Goal: Information Seeking & Learning: Learn about a topic

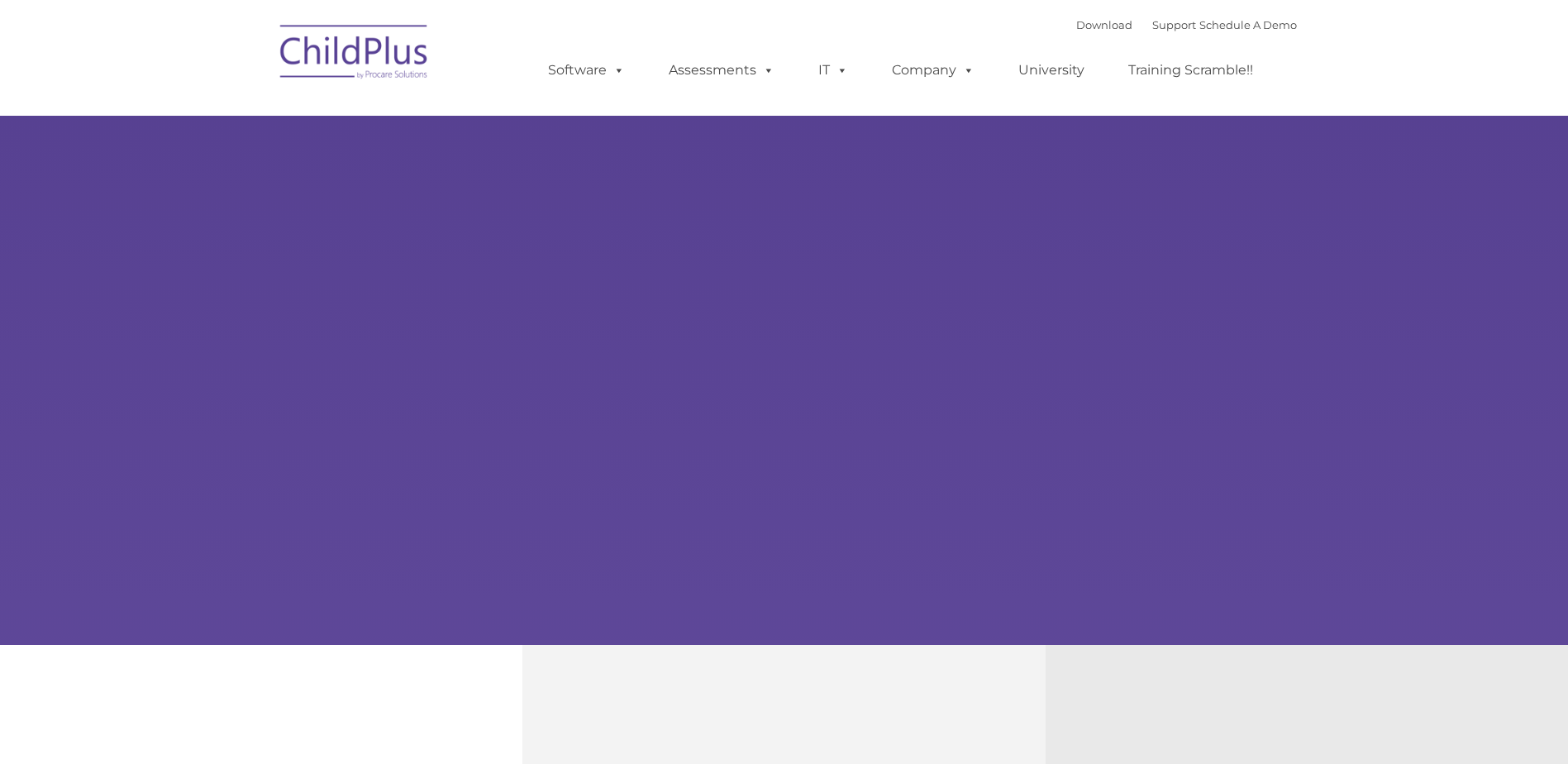
type input ""
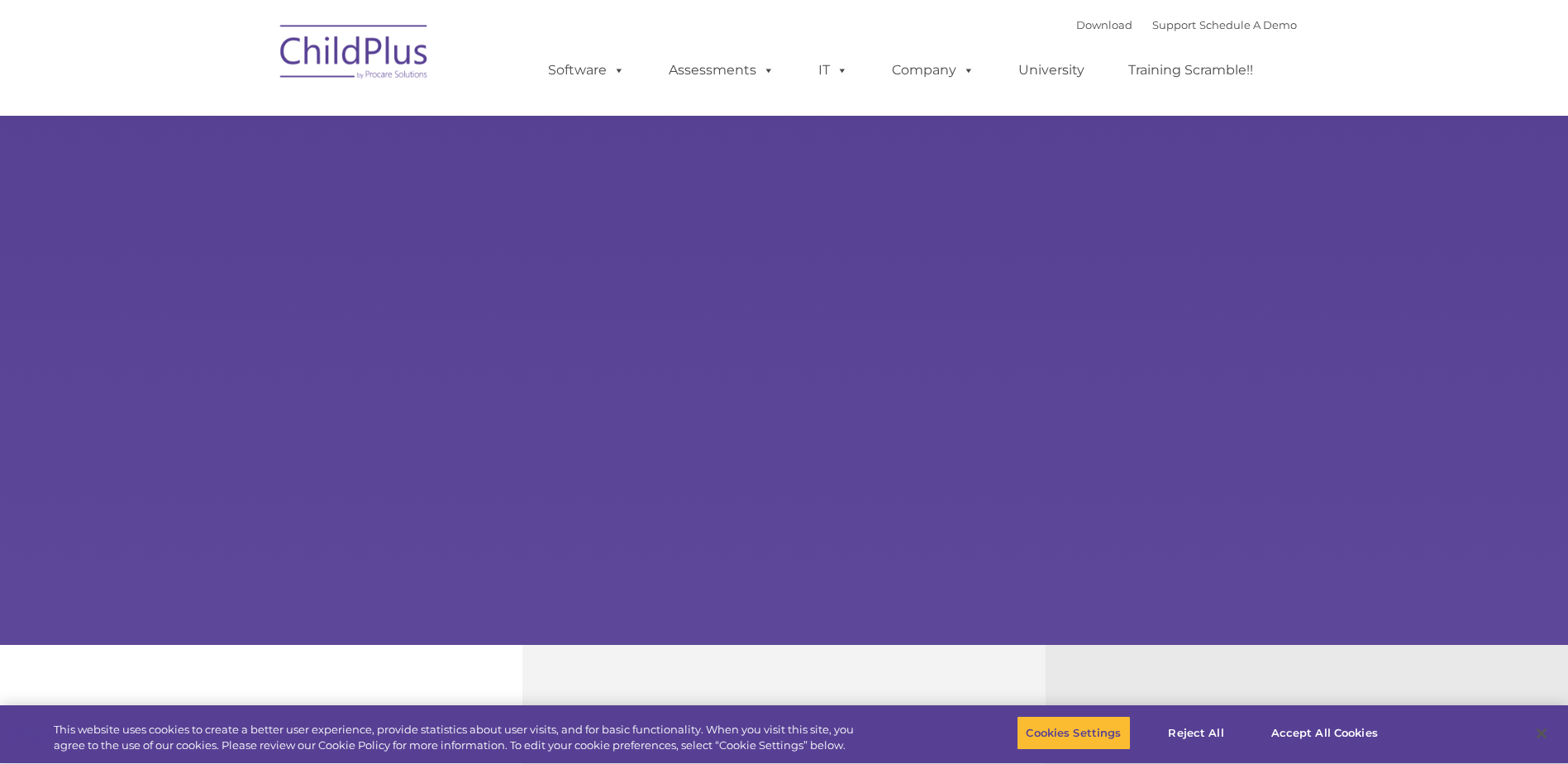
select select "MEDIUM"
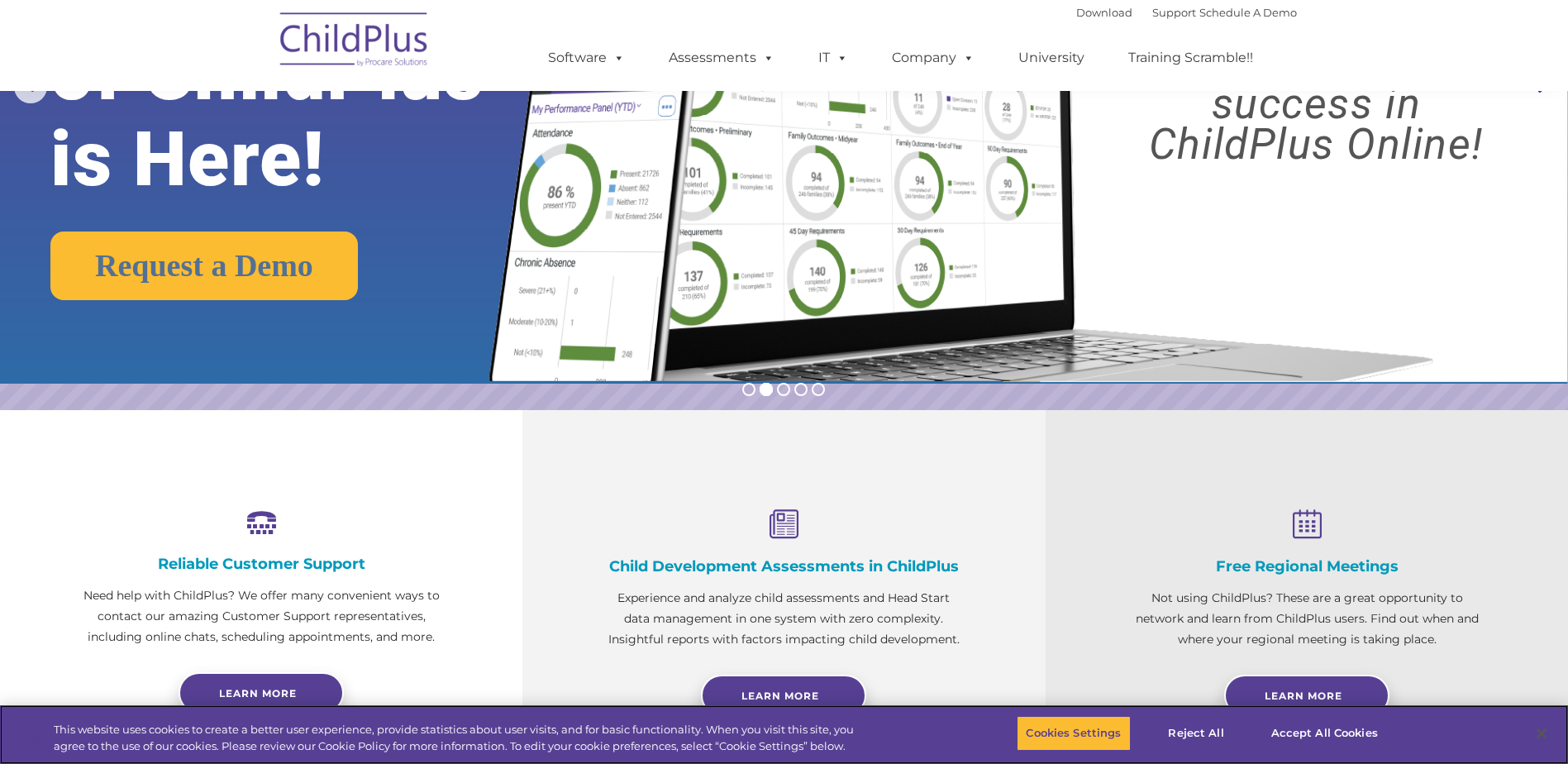
scroll to position [9, 0]
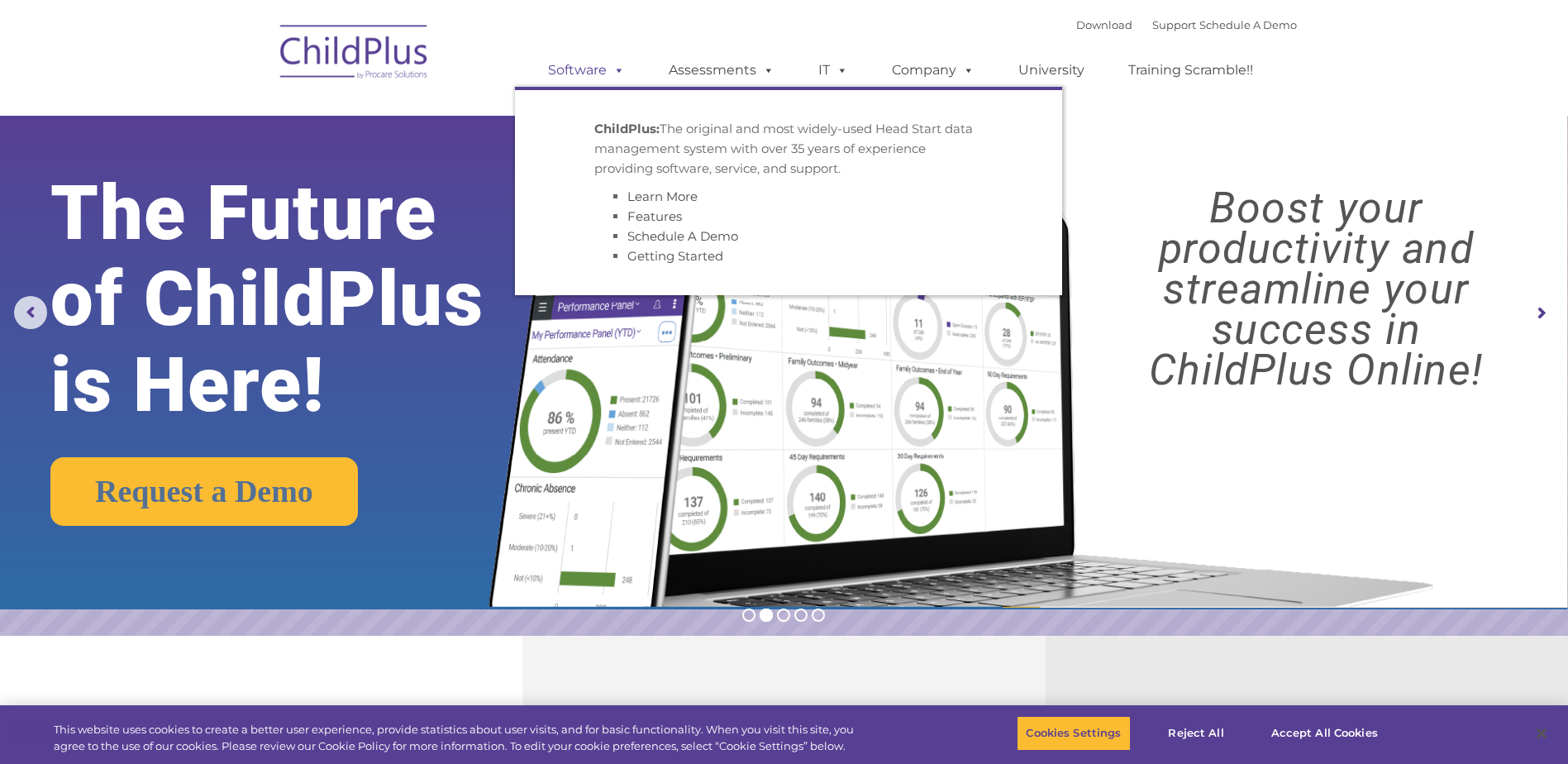
click at [595, 65] on link "Software" at bounding box center [586, 70] width 110 height 33
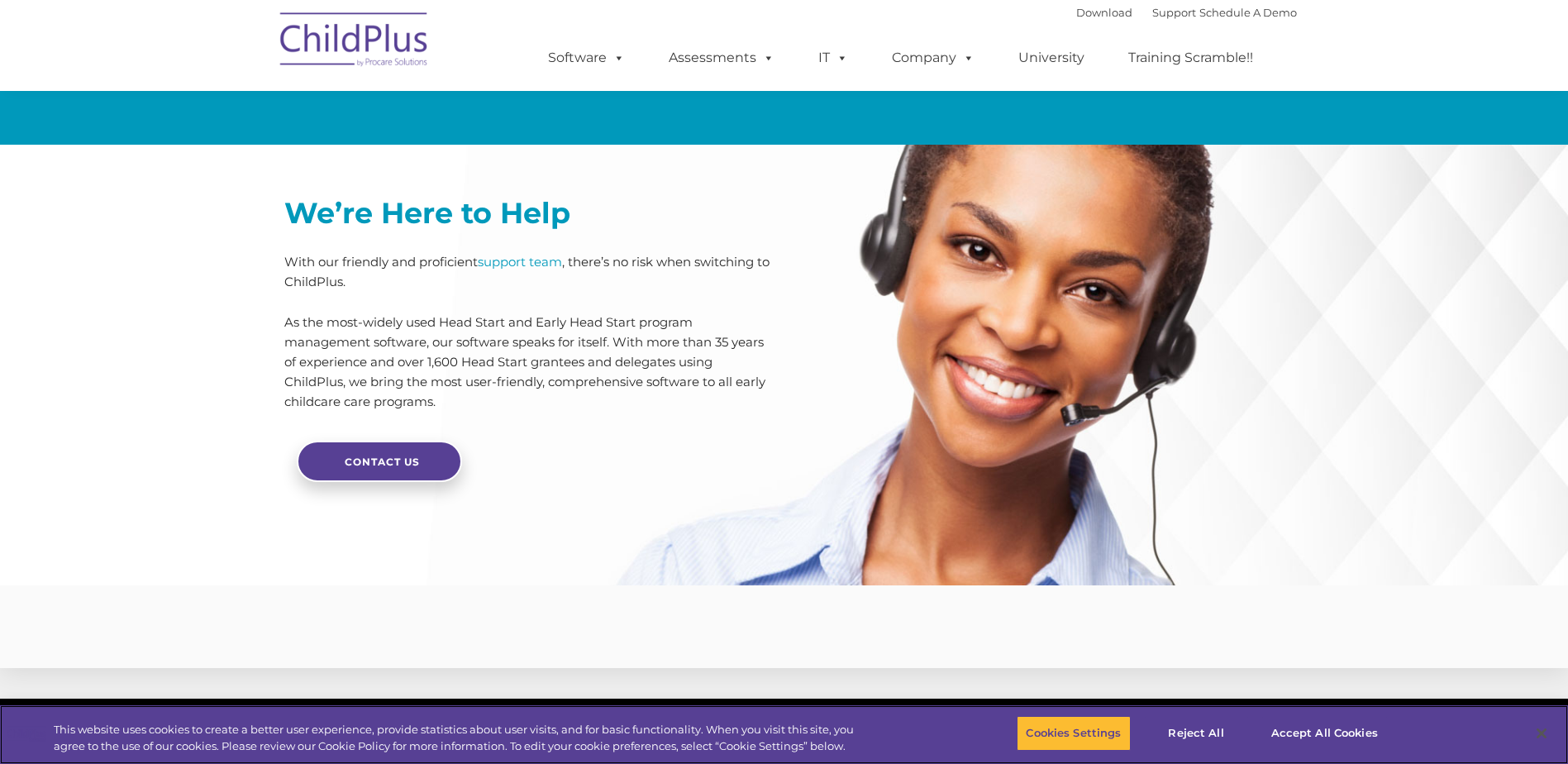
scroll to position [3890, 0]
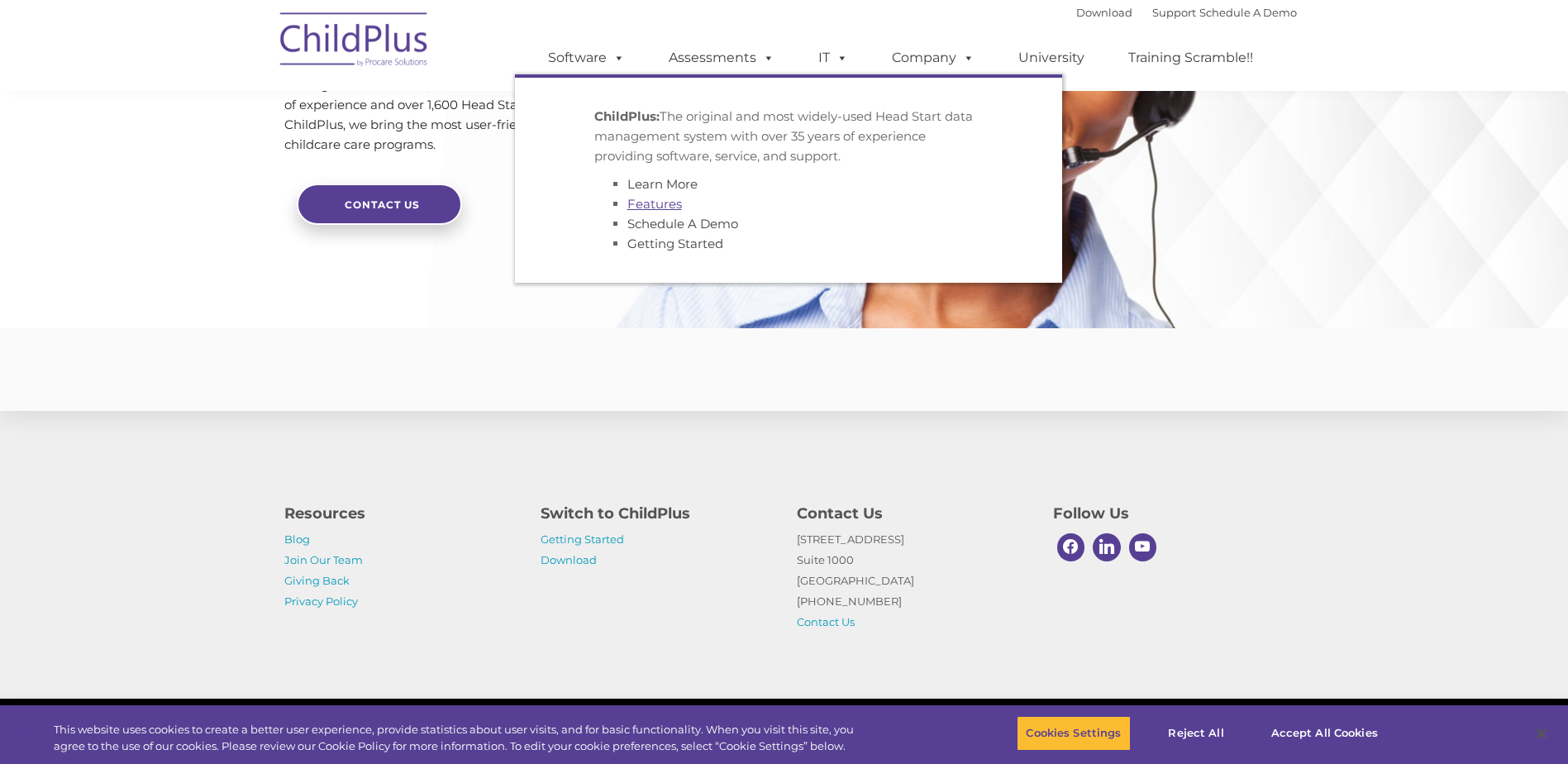
click at [639, 202] on link "Features" at bounding box center [655, 203] width 55 height 15
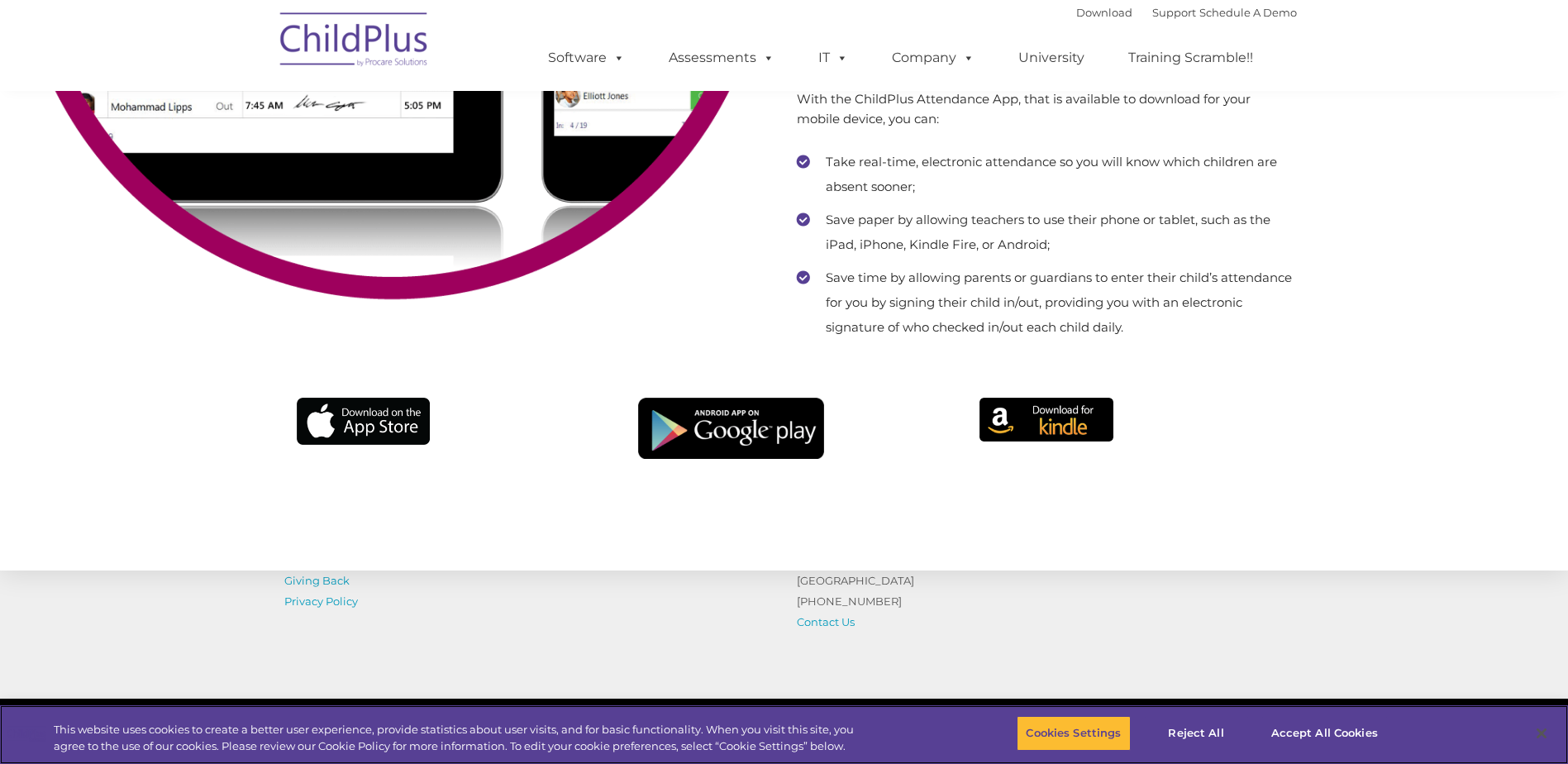
scroll to position [10747, 0]
